Goal: Task Accomplishment & Management: Manage account settings

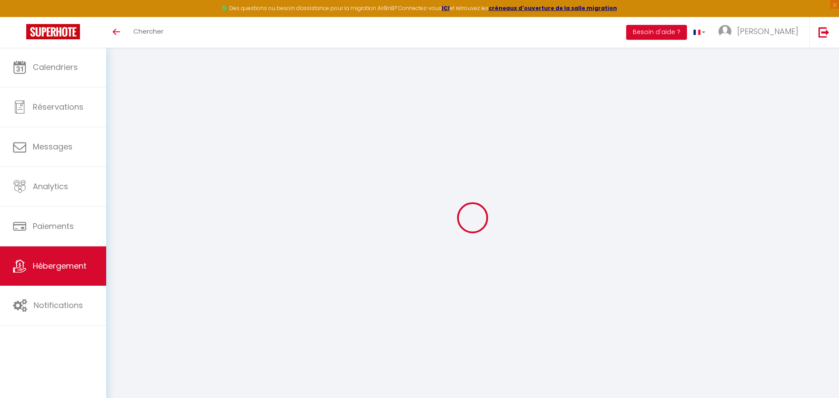
checkbox input "false"
select select "16:00"
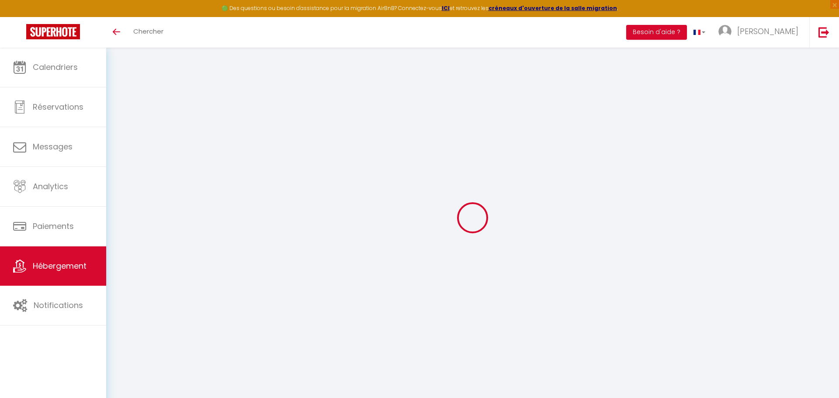
select select
select select "10:00"
select select "30"
select select "120"
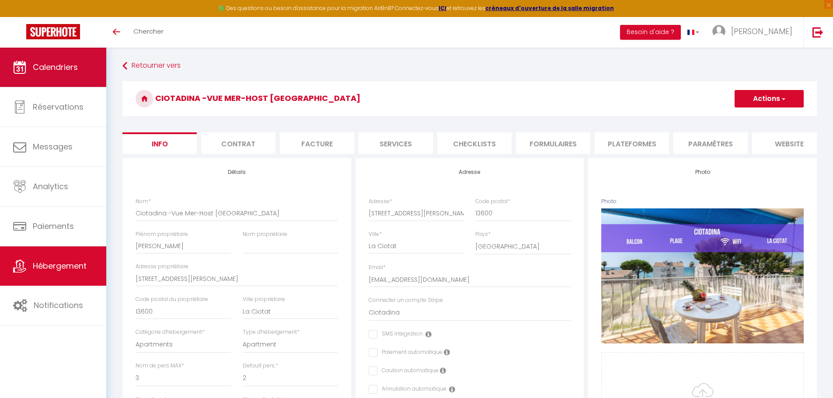
click at [90, 63] on link "Calendriers" at bounding box center [53, 67] width 106 height 39
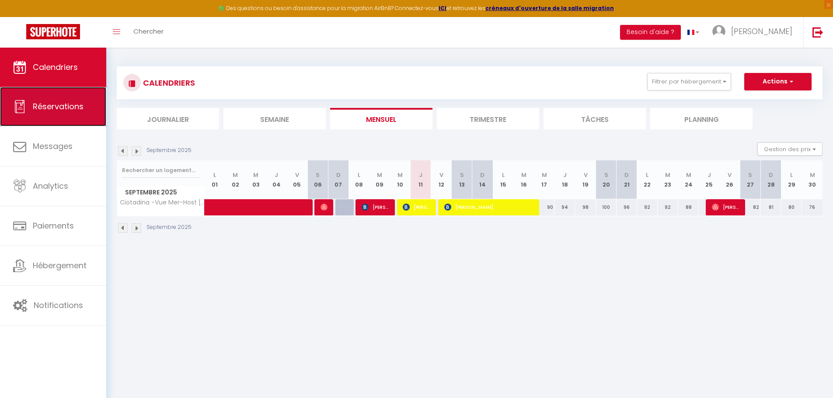
click at [59, 114] on link "Réservations" at bounding box center [53, 106] width 106 height 39
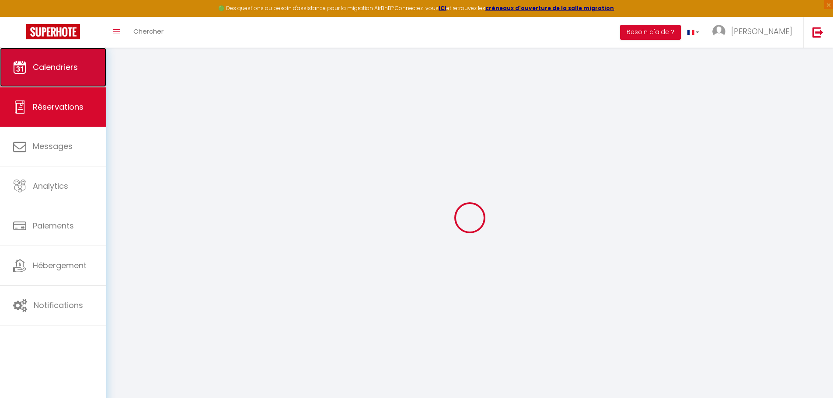
click at [73, 74] on link "Calendriers" at bounding box center [53, 67] width 106 height 39
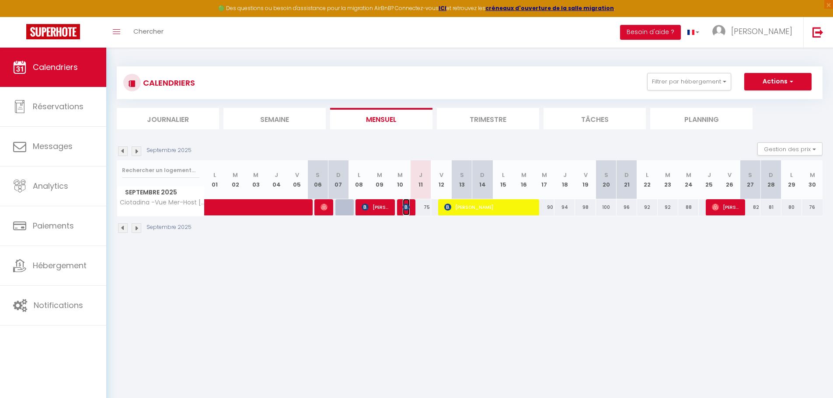
click at [409, 209] on img at bounding box center [406, 207] width 7 height 7
select select "OK"
select select "0"
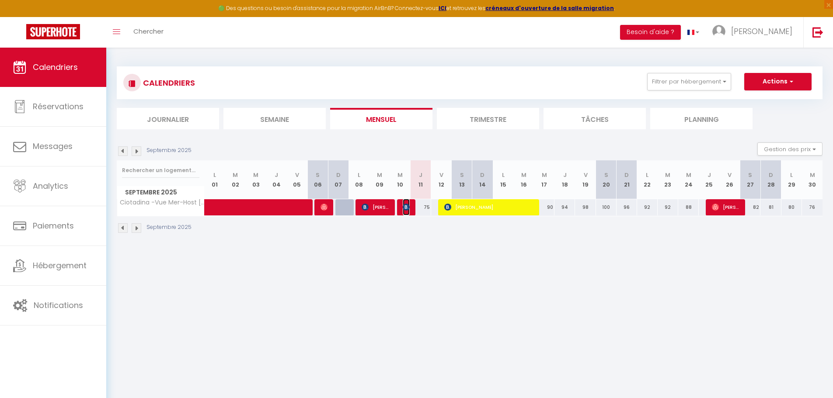
select select "1"
select select
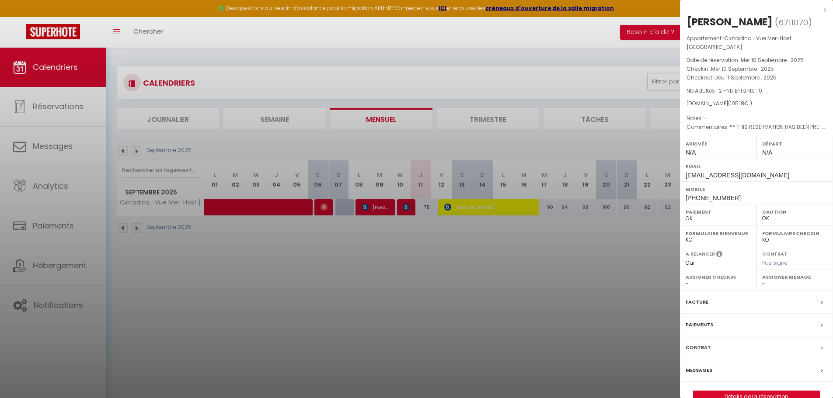
click at [434, 268] on div at bounding box center [416, 199] width 833 height 398
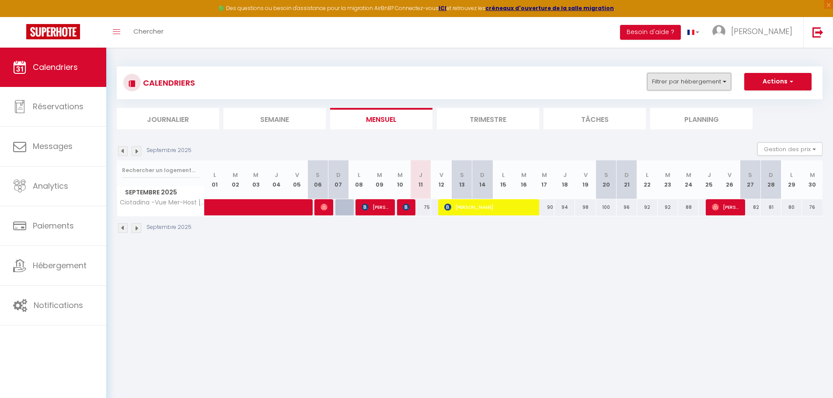
click at [722, 82] on button "Filtrer par hébergement" at bounding box center [689, 81] width 84 height 17
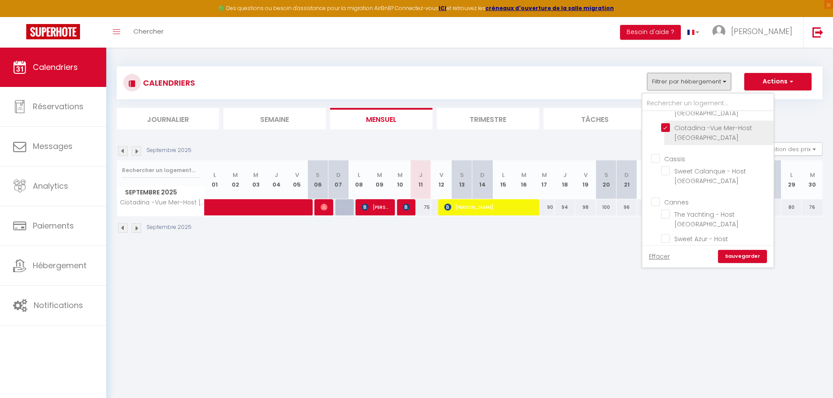
scroll to position [350, 0]
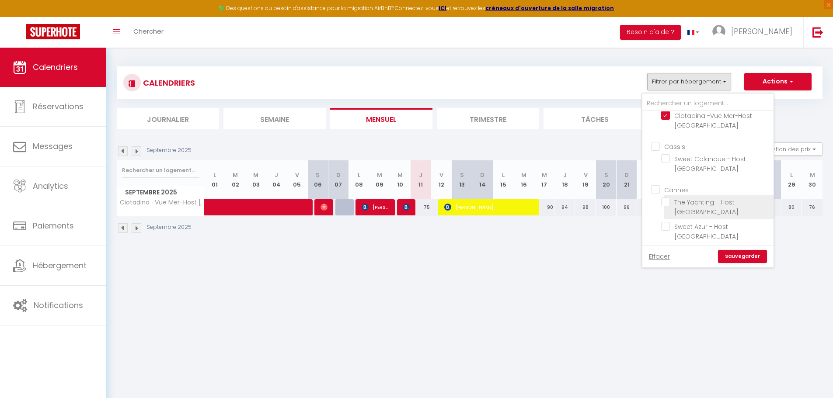
click at [663, 198] on input "The Yachting - Host [GEOGRAPHIC_DATA]" at bounding box center [715, 202] width 109 height 9
checkbox input "true"
checkbox input "false"
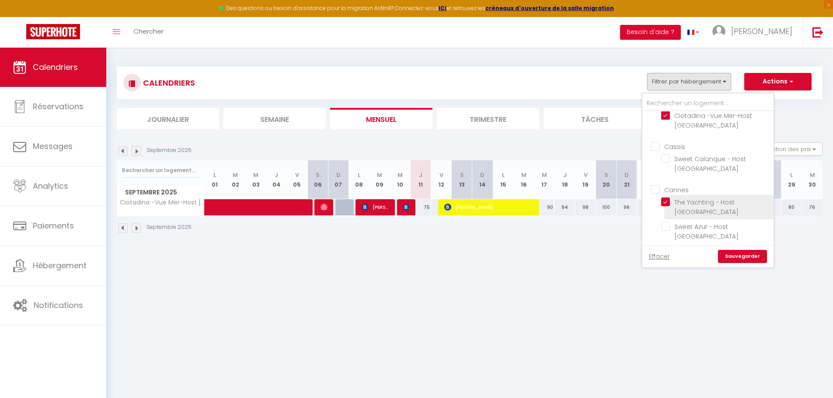
checkbox input "false"
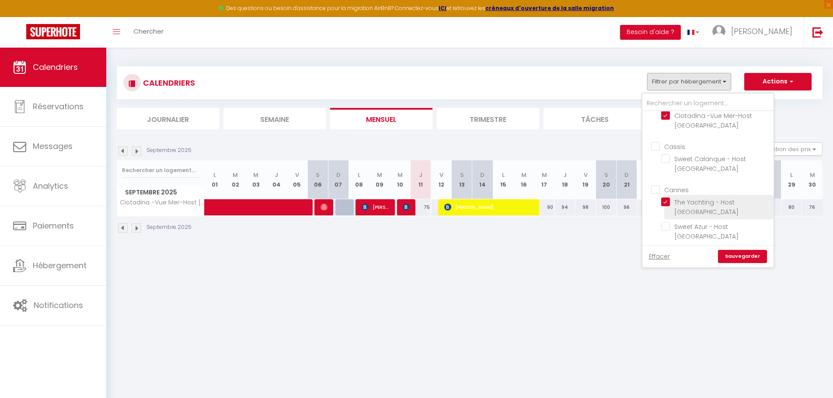
checkbox input "false"
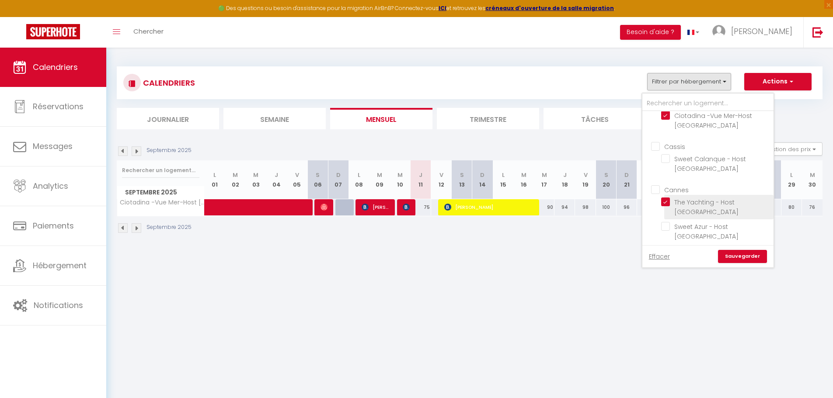
checkbox input "false"
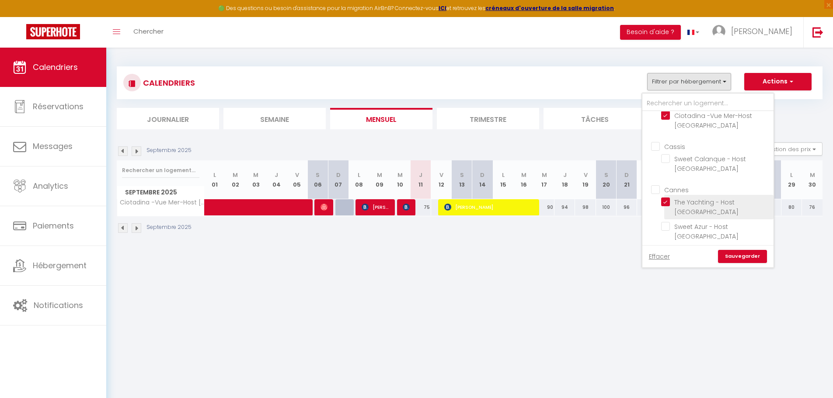
checkbox input "false"
click at [751, 256] on link "Sauvegarder" at bounding box center [742, 256] width 49 height 13
